Goal: Task Accomplishment & Management: Manage account settings

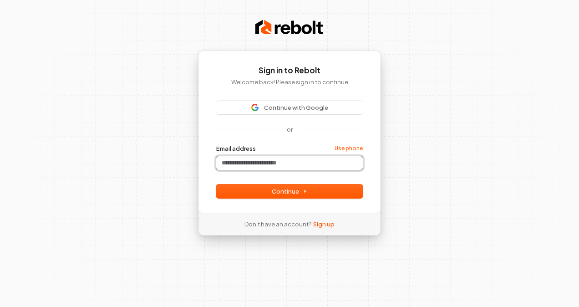
click at [249, 158] on input "Email address" at bounding box center [289, 163] width 147 height 14
paste input "**********"
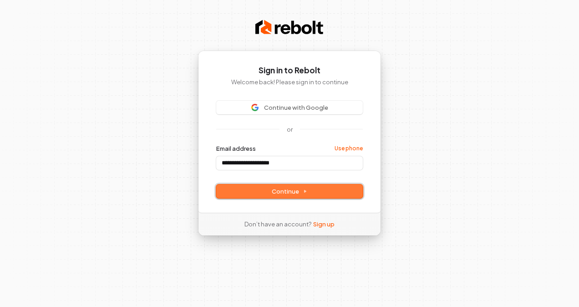
click at [224, 188] on button "Continue" at bounding box center [289, 191] width 147 height 14
type input "**********"
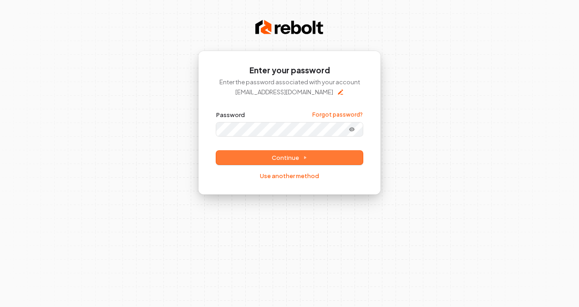
click at [303, 164] on div "**********" at bounding box center [289, 145] width 147 height 69
click at [301, 159] on span "Continue" at bounding box center [290, 157] width 36 height 8
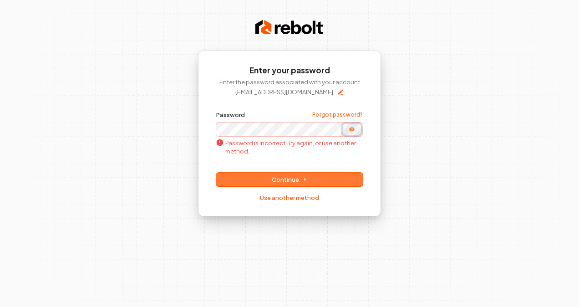
click at [351, 124] on button "Show password" at bounding box center [352, 129] width 18 height 11
click at [280, 136] on div "Password is incorrect. Try again, or use another method." at bounding box center [289, 147] width 147 height 22
click at [314, 178] on button "Continue" at bounding box center [289, 180] width 147 height 14
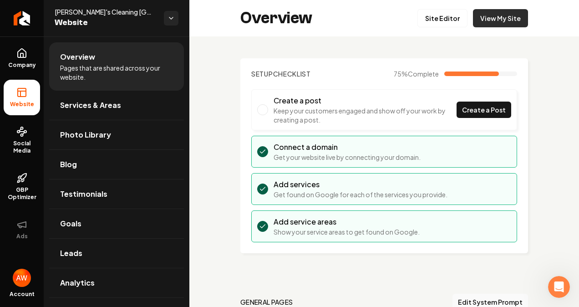
click at [481, 18] on link "View My Site" at bounding box center [500, 18] width 55 height 18
click at [432, 21] on link "Site Editor" at bounding box center [442, 18] width 50 height 18
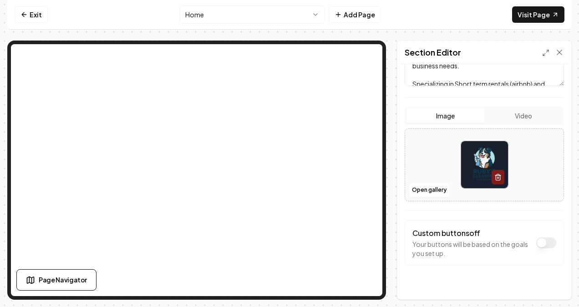
scroll to position [161, 0]
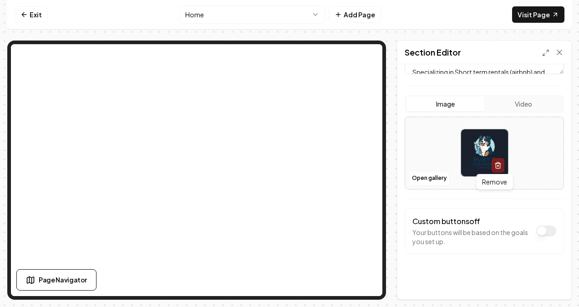
click at [494, 165] on icon "button" at bounding box center [497, 165] width 7 height 7
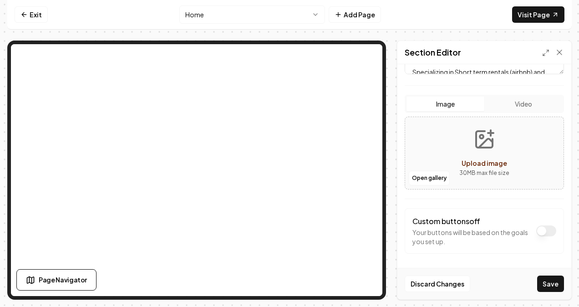
click at [483, 146] on icon "Upload image" at bounding box center [484, 139] width 16 height 16
type input "**********"
click at [426, 200] on form "Dark mode off Using your light color palette. Header [PERSON_NAME]'s Cleaning: …" at bounding box center [484, 102] width 159 height 376
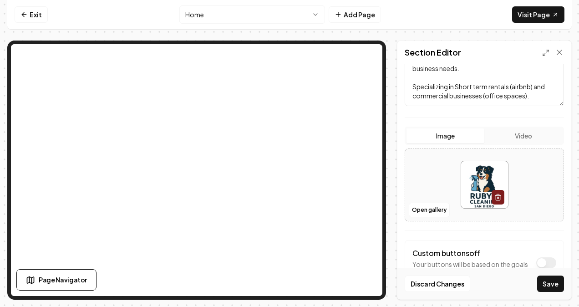
scroll to position [116, 0]
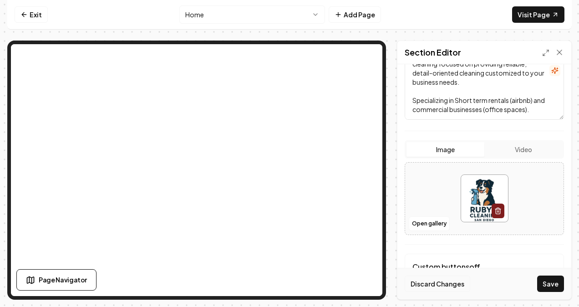
click at [434, 285] on button "Discard Changes" at bounding box center [438, 283] width 66 height 16
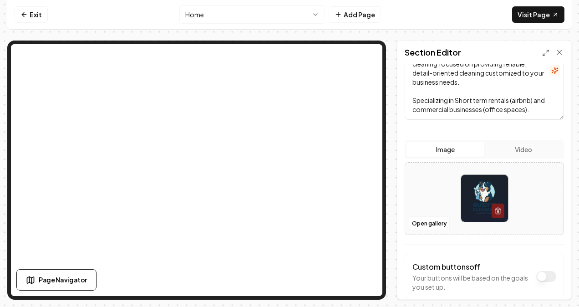
click at [479, 193] on img at bounding box center [484, 198] width 47 height 47
type input "**********"
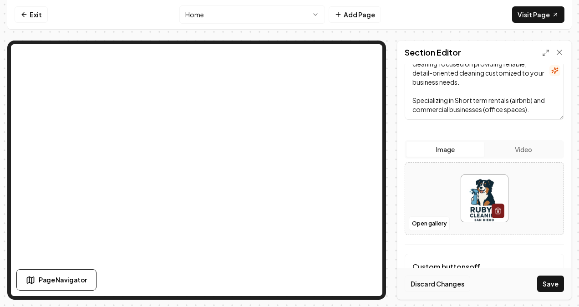
click at [434, 284] on button "Discard Changes" at bounding box center [438, 283] width 66 height 16
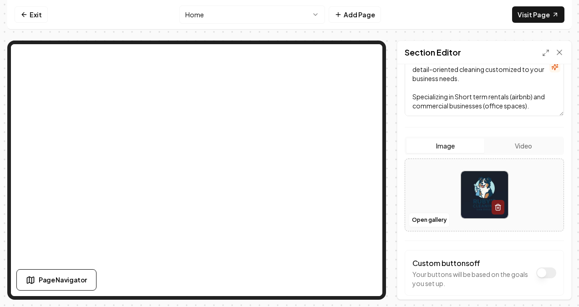
scroll to position [137, 0]
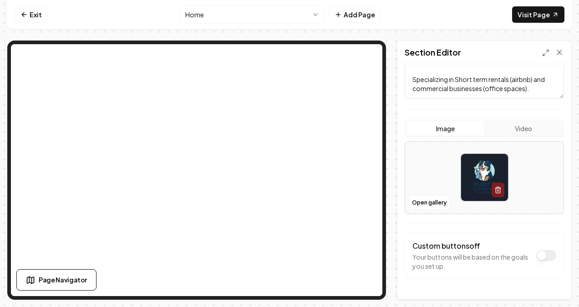
click at [475, 186] on img at bounding box center [484, 177] width 47 height 47
drag, startPoint x: 476, startPoint y: 168, endPoint x: 428, endPoint y: 168, distance: 47.8
click at [428, 168] on div at bounding box center [484, 177] width 158 height 62
click at [497, 190] on icon "button" at bounding box center [497, 189] width 7 height 7
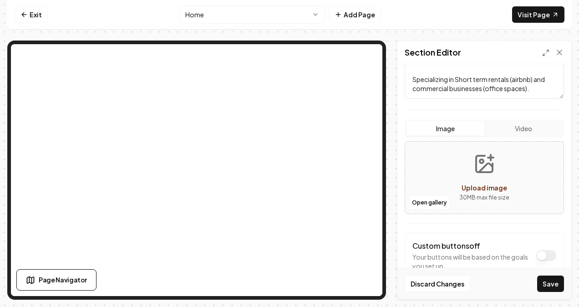
click at [463, 183] on span "Upload image" at bounding box center [485, 187] width 46 height 8
click at [448, 287] on button "Discard Changes" at bounding box center [438, 283] width 66 height 16
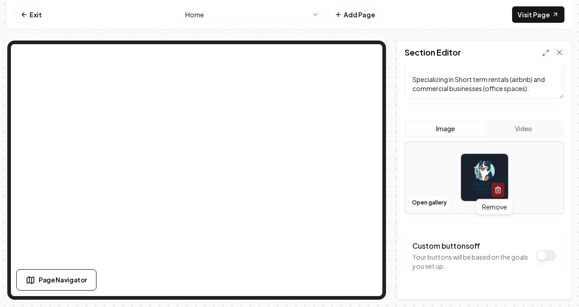
click at [492, 191] on button "button" at bounding box center [498, 190] width 13 height 15
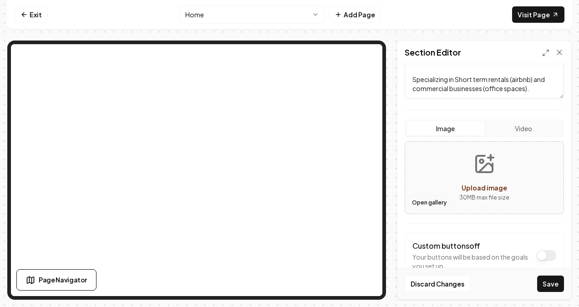
click at [432, 202] on button "Open gallery" at bounding box center [429, 202] width 41 height 15
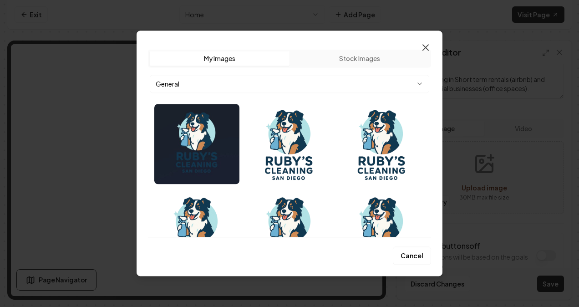
click at [426, 46] on icon "button" at bounding box center [425, 47] width 5 height 5
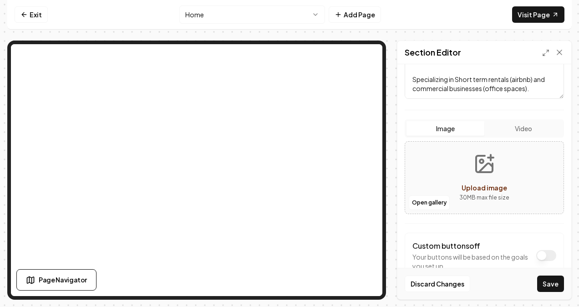
click at [473, 169] on icon "Upload image" at bounding box center [484, 164] width 22 height 22
type input "**********"
click at [553, 280] on button "Save" at bounding box center [550, 283] width 27 height 16
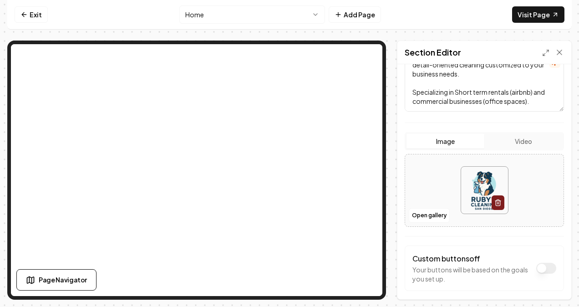
scroll to position [25, 0]
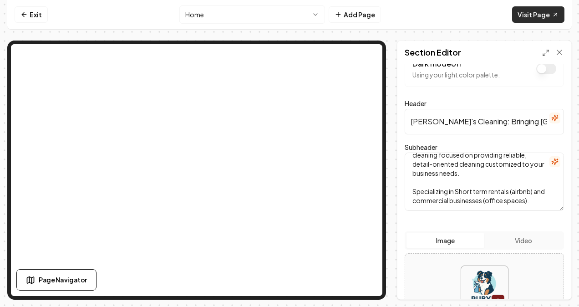
click at [533, 16] on link "Visit Page" at bounding box center [538, 14] width 52 height 16
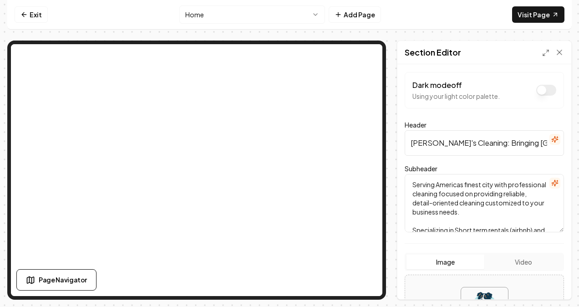
scroll to position [0, 0]
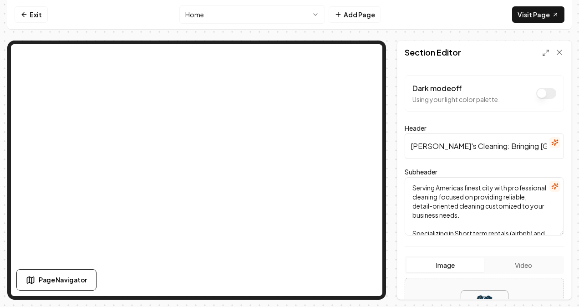
click at [539, 94] on button "Dark mode off" at bounding box center [546, 93] width 20 height 11
click at [539, 94] on button "Dark mode on" at bounding box center [546, 93] width 20 height 11
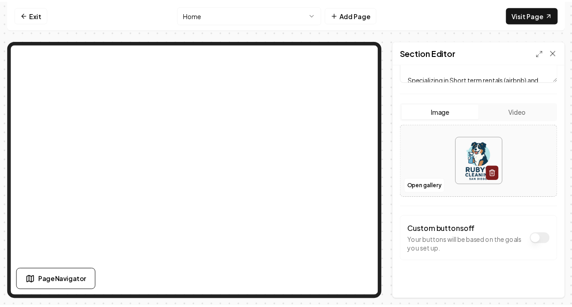
scroll to position [161, 0]
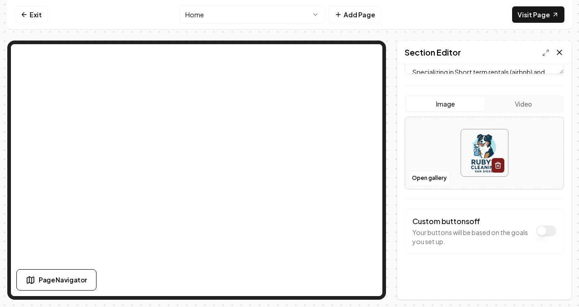
click at [559, 53] on icon at bounding box center [559, 52] width 5 height 5
click at [545, 55] on polyline at bounding box center [544, 55] width 2 height 2
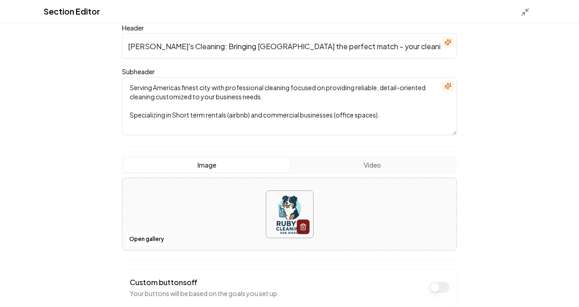
scroll to position [104, 0]
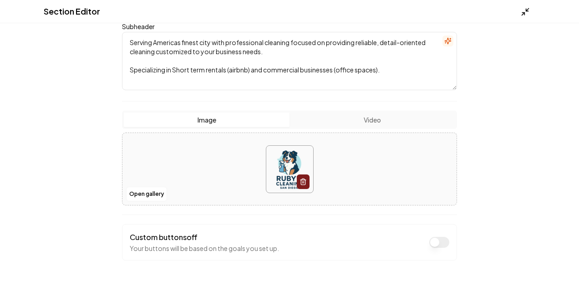
click at [525, 14] on icon at bounding box center [525, 11] width 9 height 9
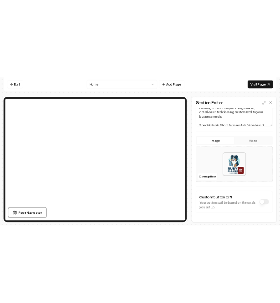
scroll to position [161, 0]
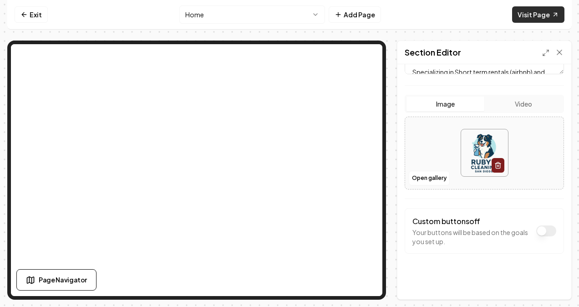
click at [531, 13] on link "Visit Page" at bounding box center [538, 14] width 52 height 16
click at [494, 162] on icon "button" at bounding box center [497, 165] width 7 height 7
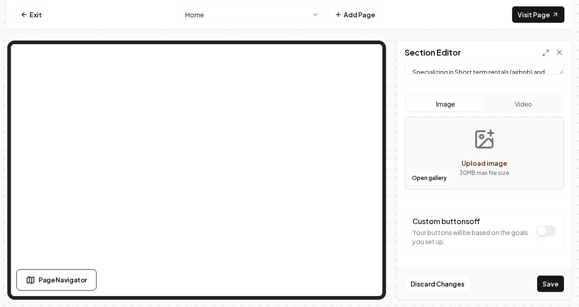
click at [481, 159] on span "Upload image" at bounding box center [485, 163] width 46 height 8
type input "**********"
click at [548, 284] on button "Save" at bounding box center [550, 283] width 27 height 16
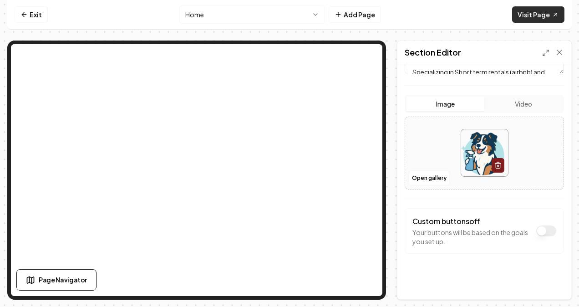
click at [529, 15] on link "Visit Page" at bounding box center [538, 14] width 52 height 16
click at [496, 166] on icon "button" at bounding box center [498, 165] width 4 height 5
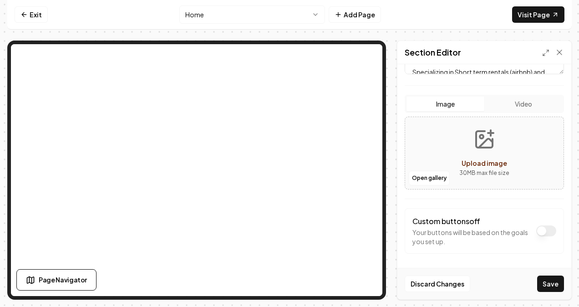
click at [468, 164] on span "Upload image" at bounding box center [485, 163] width 46 height 8
type input "**********"
click at [545, 280] on button "Save" at bounding box center [550, 283] width 27 height 16
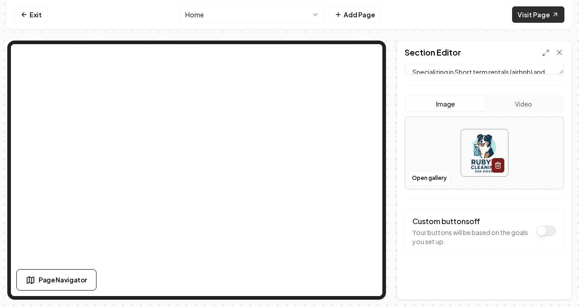
click at [542, 16] on link "Visit Page" at bounding box center [538, 14] width 52 height 16
